Goal: Feedback & Contribution: Submit feedback/report problem

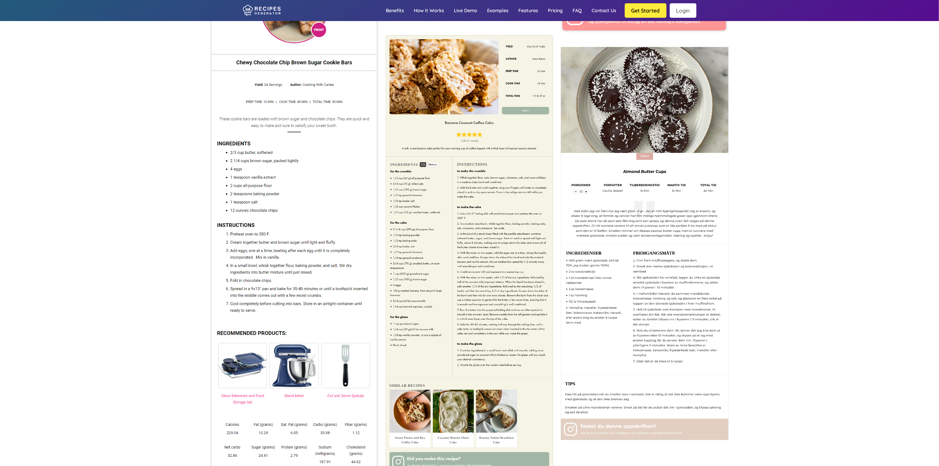
scroll to position [3009, 0]
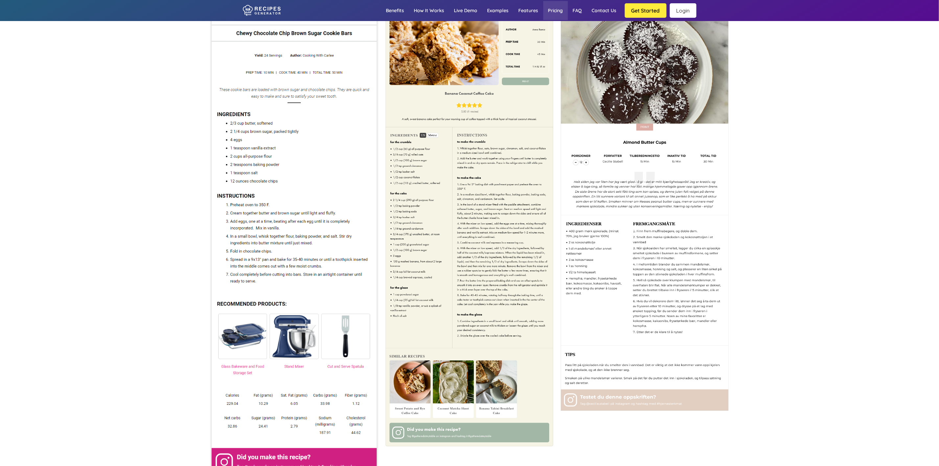
click at [556, 10] on link "Pricing" at bounding box center [556, 10] width 25 height 19
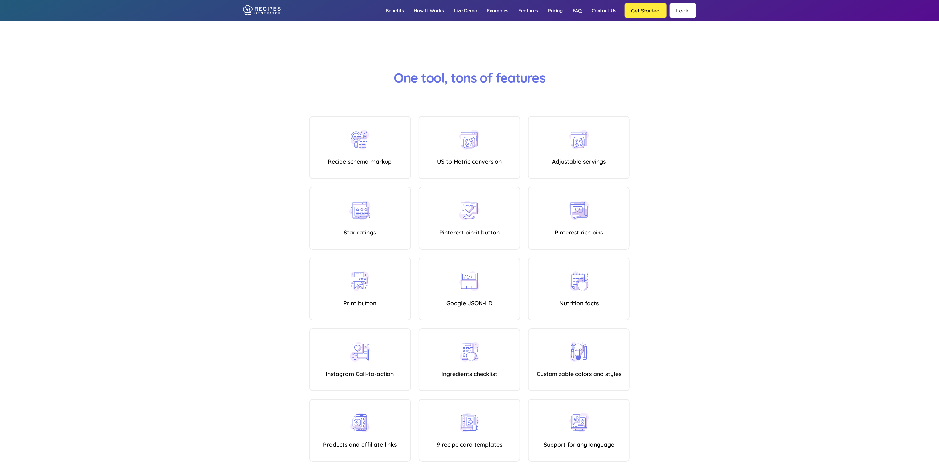
scroll to position [3489, 0]
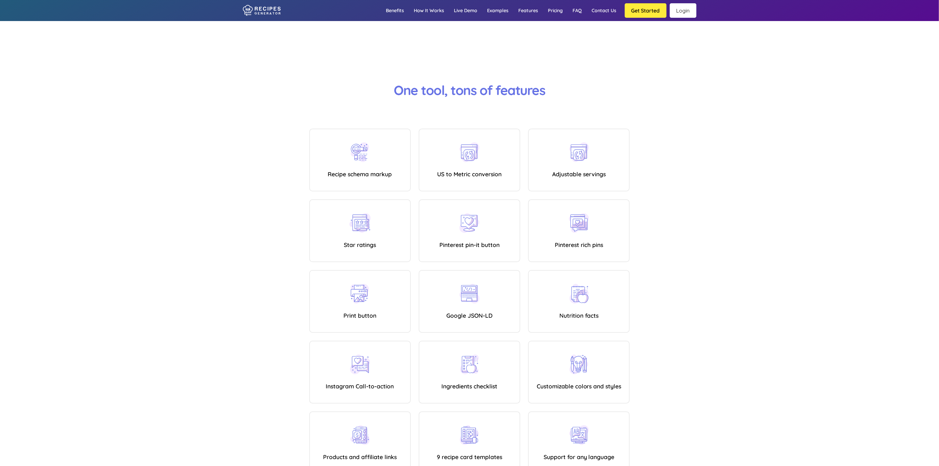
click at [684, 13] on link "Login" at bounding box center [683, 10] width 27 height 14
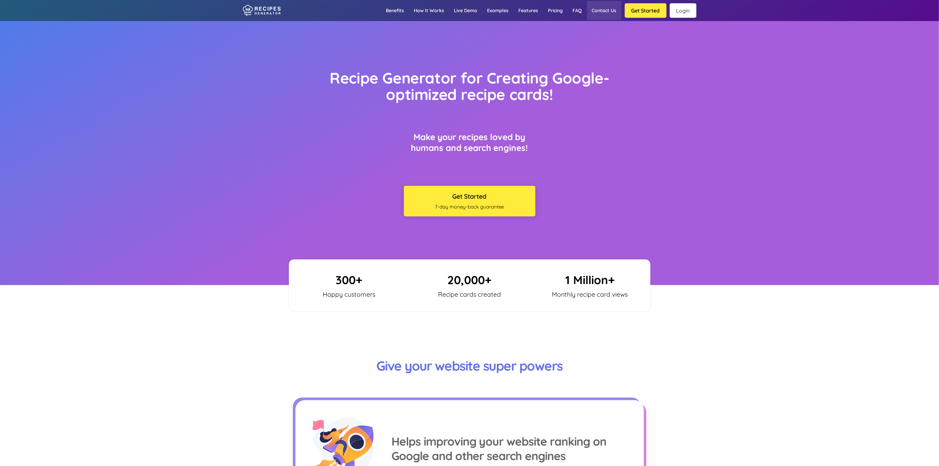
click at [607, 13] on link "Contact us" at bounding box center [604, 10] width 35 height 19
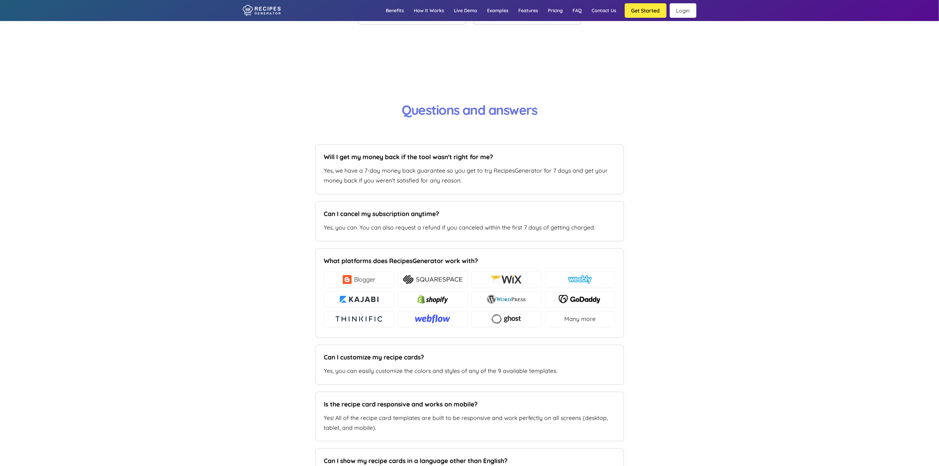
type input "[EMAIL_ADDRESS][DOMAIN_NAME]"
type input "[DOMAIN_NAME]"
type textarea "Hi - I am looking to cancel my subscription to avoid future, recurring charges.…"
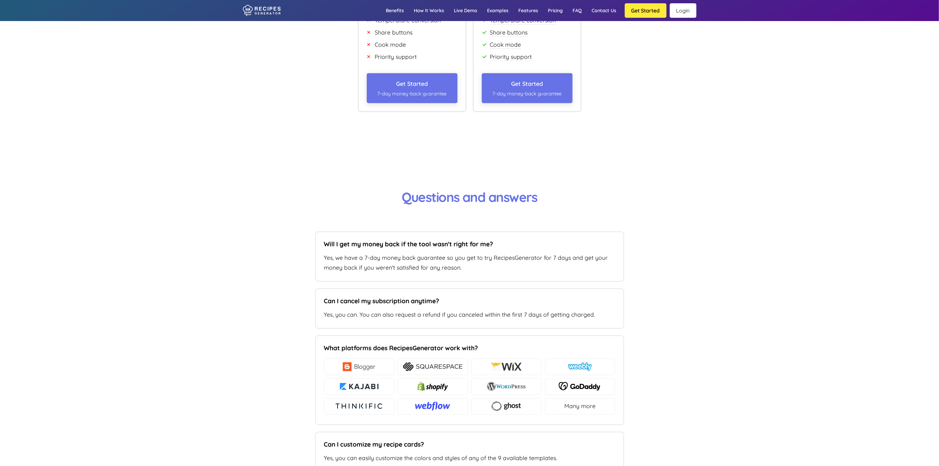
scroll to position [4484, 0]
